Goal: Task Accomplishment & Management: Complete application form

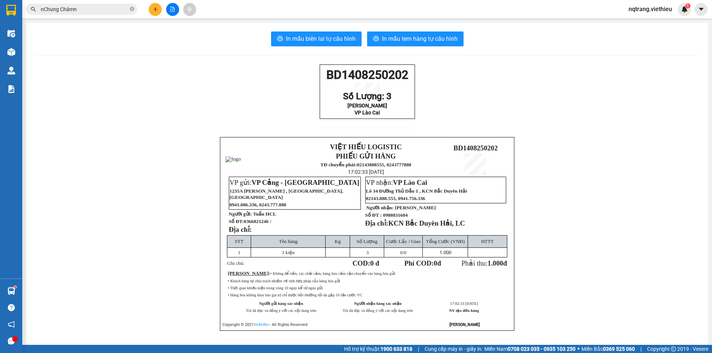
click at [103, 9] on input "nChung Châmn" at bounding box center [85, 9] width 88 height 8
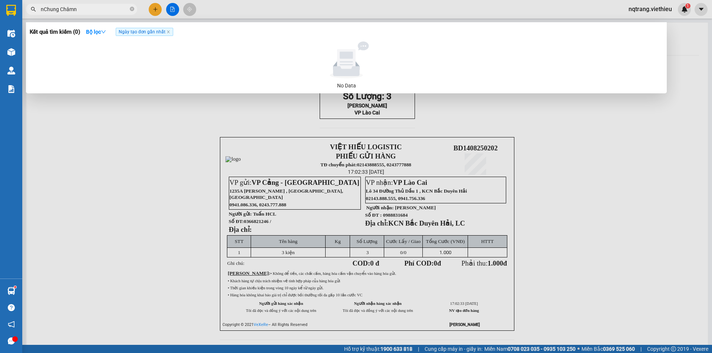
drag, startPoint x: 97, startPoint y: 9, endPoint x: 25, endPoint y: 14, distance: 71.8
click at [25, 14] on div "nChung Châmn" at bounding box center [72, 9] width 145 height 11
click at [75, 10] on input "ocean" at bounding box center [85, 9] width 88 height 8
type input "o"
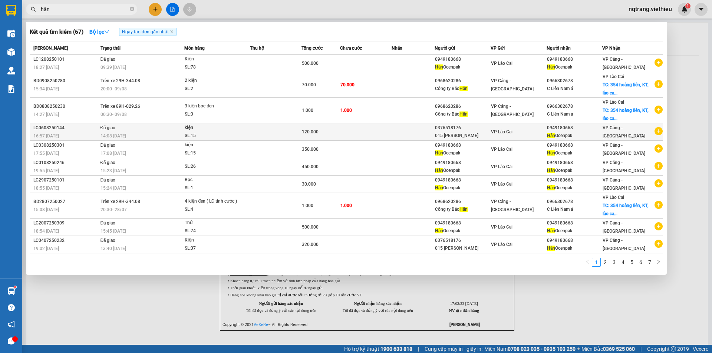
type input "hân"
click at [533, 135] on div "VP Lào Cai" at bounding box center [518, 132] width 55 height 8
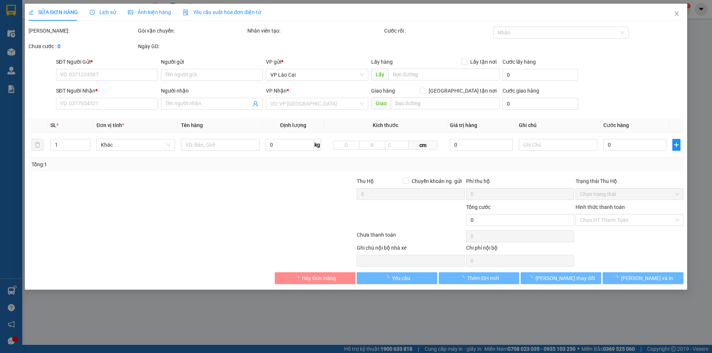
type input "0376518176"
type input "015 [PERSON_NAME]"
type input "0949180668"
type input "Hân Ocenpak"
type input "120.000"
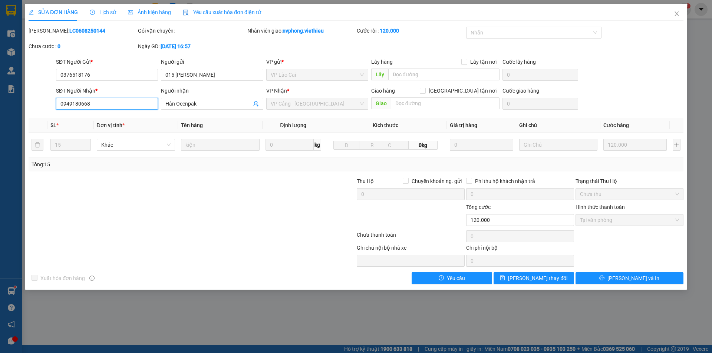
drag, startPoint x: 108, startPoint y: 105, endPoint x: 11, endPoint y: 115, distance: 97.0
click at [11, 115] on div "SỬA ĐƠN HÀNG Lịch sử Ảnh kiện hàng Yêu cầu xuất hóa đơn điện tử Total Paid Fee …" at bounding box center [356, 176] width 712 height 353
click at [679, 14] on icon "close" at bounding box center [677, 14] width 6 height 6
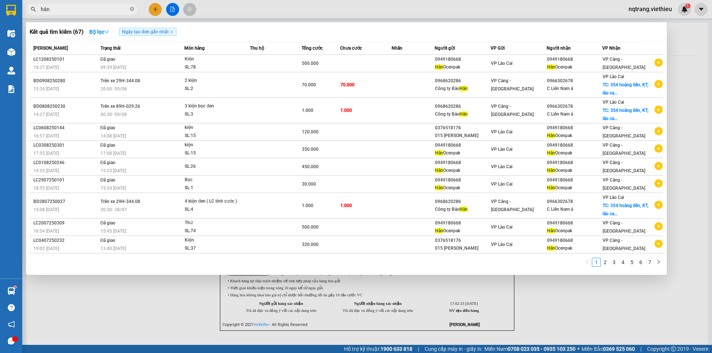
drag, startPoint x: 99, startPoint y: 7, endPoint x: 26, endPoint y: 13, distance: 72.9
click at [26, 13] on div "hân" at bounding box center [72, 9] width 145 height 11
paste input "0949180668"
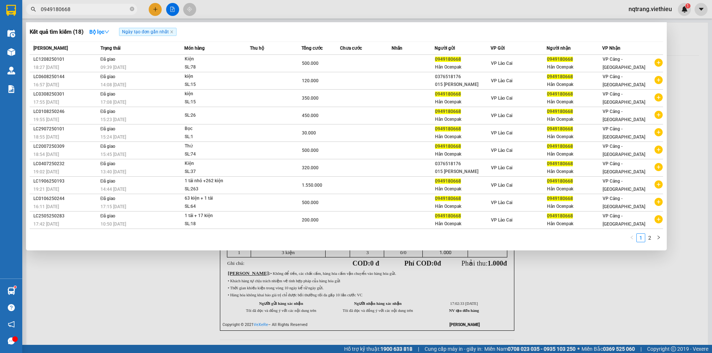
click at [84, 10] on input "0949180668" at bounding box center [85, 9] width 88 height 8
type input "0949180668"
click at [109, 9] on input "0949180668" at bounding box center [85, 9] width 88 height 8
click at [114, 11] on input "0949180668" at bounding box center [85, 9] width 88 height 8
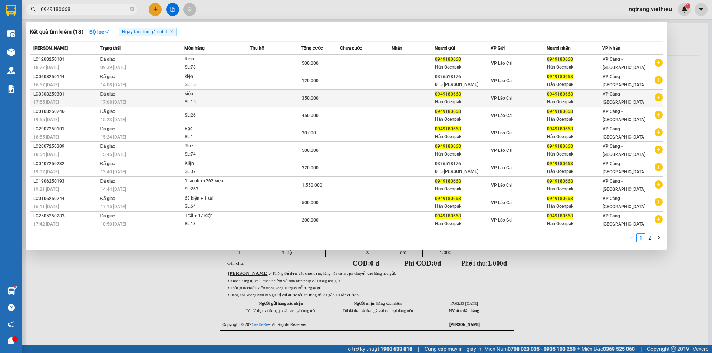
click at [274, 96] on td at bounding box center [276, 98] width 52 height 17
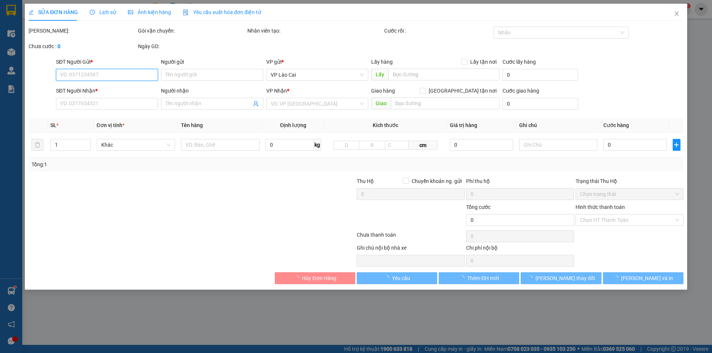
type input "0949180668"
type input "Hân Ocenpak"
type input "0949180668"
type input "Hân Ocenpak"
type input "350.000"
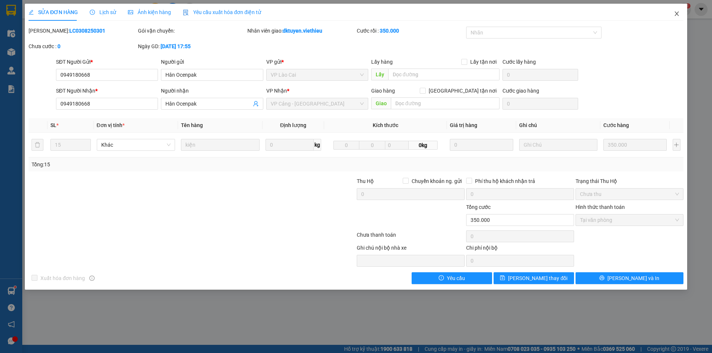
click at [677, 13] on icon "close" at bounding box center [676, 13] width 4 height 4
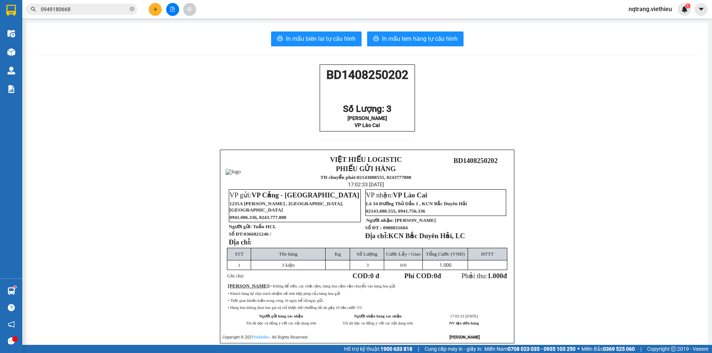
click at [601, 218] on div "BD1408250202 Số Lượng: 3 Nam Hải VP [GEOGRAPHIC_DATA] VIỆT HIẾU LOGISTIC PHIẾU …" at bounding box center [367, 207] width 664 height 284
